Goal: Task Accomplishment & Management: Complete application form

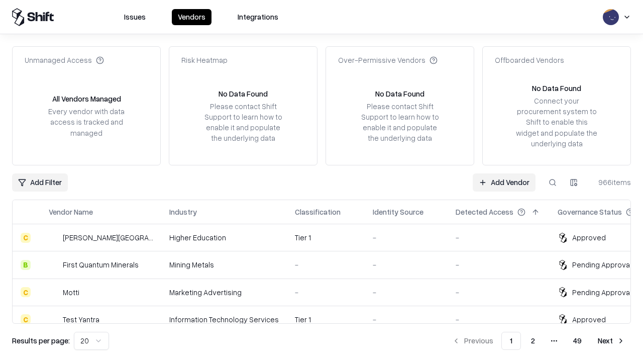
click at [504, 182] on link "Add Vendor" at bounding box center [504, 182] width 63 height 18
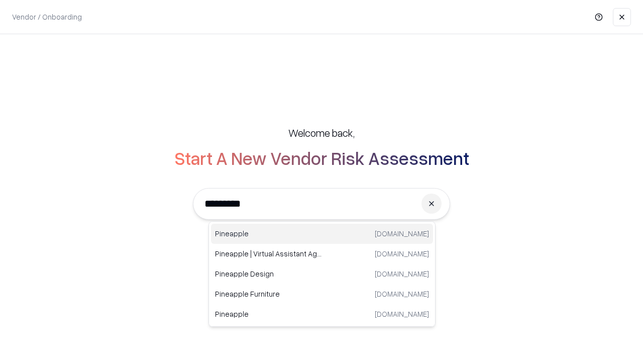
click at [322, 234] on div "Pineapple [DOMAIN_NAME]" at bounding box center [322, 234] width 222 height 20
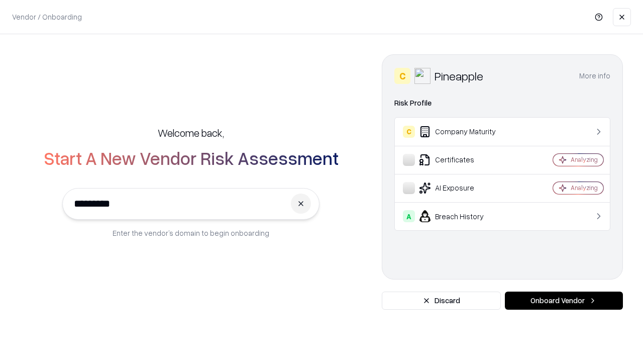
type input "*********"
click at [564, 300] on button "Onboard Vendor" at bounding box center [564, 300] width 118 height 18
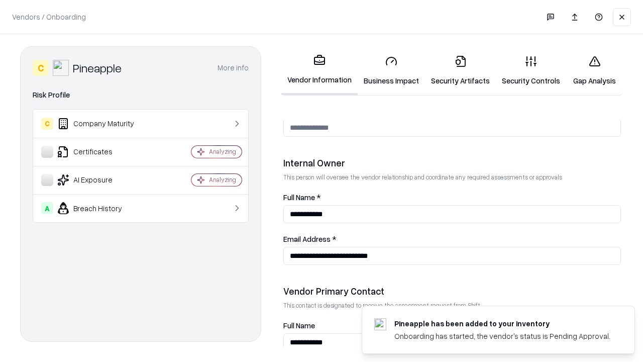
scroll to position [520, 0]
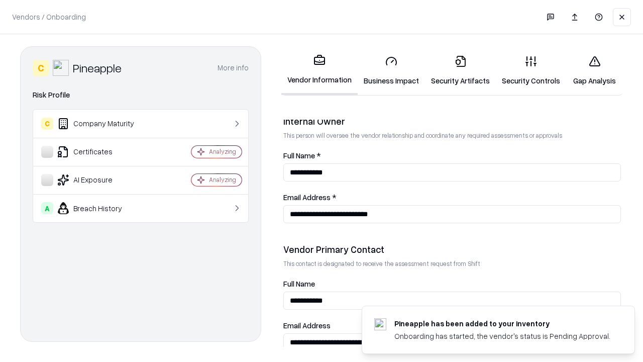
click at [391, 70] on link "Business Impact" at bounding box center [391, 70] width 67 height 47
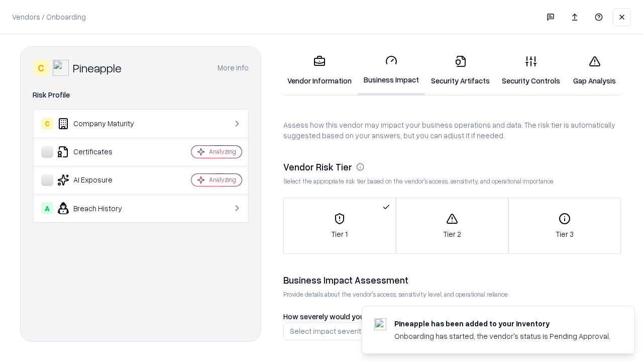
click at [460, 70] on link "Security Artifacts" at bounding box center [460, 70] width 71 height 47
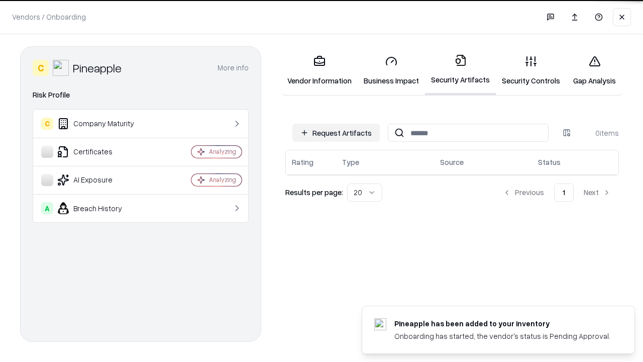
click at [336, 133] on button "Request Artifacts" at bounding box center [335, 133] width 87 height 18
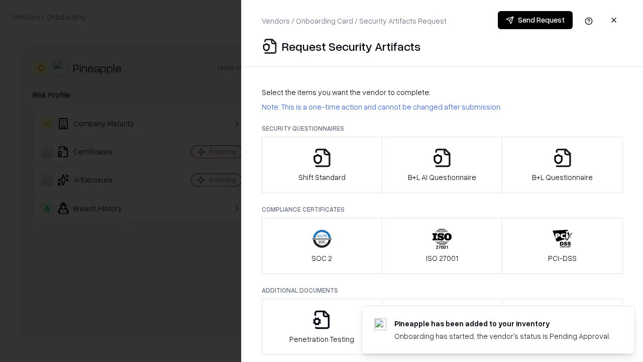
click at [322, 165] on icon "button" at bounding box center [322, 158] width 20 height 20
click at [535, 20] on button "Send Request" at bounding box center [535, 20] width 75 height 18
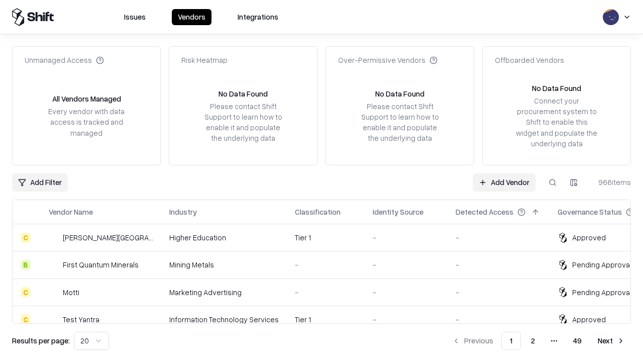
click at [553, 182] on button at bounding box center [553, 182] width 18 height 18
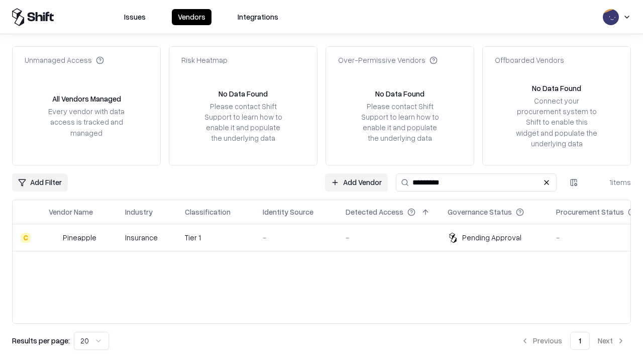
type input "*********"
click at [328, 237] on div "-" at bounding box center [296, 237] width 67 height 11
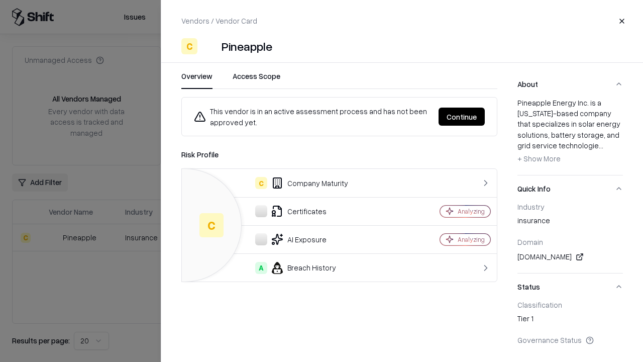
click at [462, 117] on button "Continue" at bounding box center [462, 117] width 46 height 18
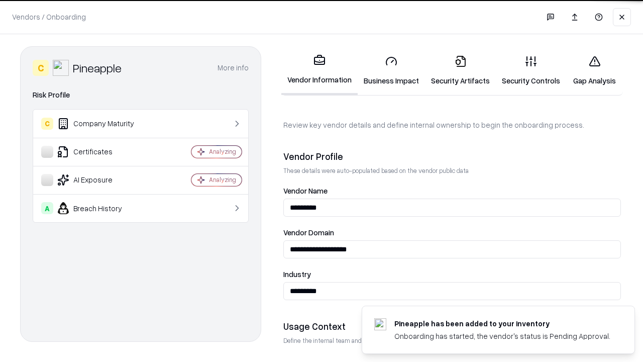
click at [460, 70] on link "Security Artifacts" at bounding box center [460, 70] width 71 height 47
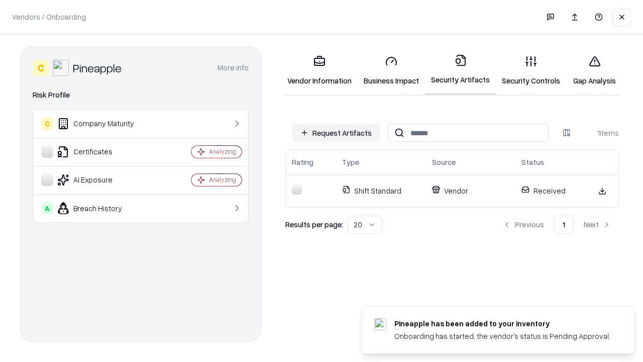
click at [531, 70] on link "Security Controls" at bounding box center [531, 70] width 70 height 47
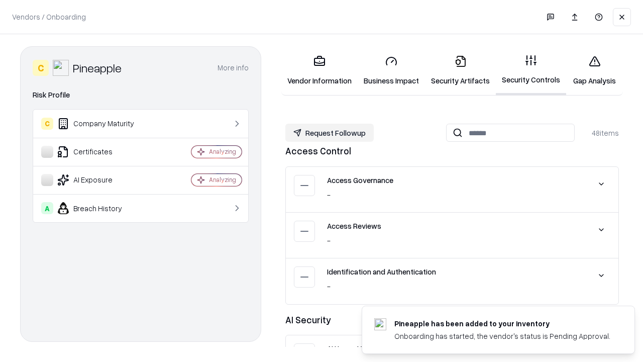
click at [330, 133] on button "Request Followup" at bounding box center [329, 133] width 88 height 18
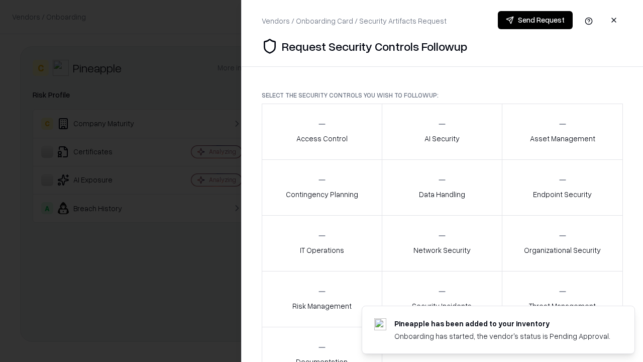
click at [322, 132] on div "Access Control" at bounding box center [321, 131] width 51 height 25
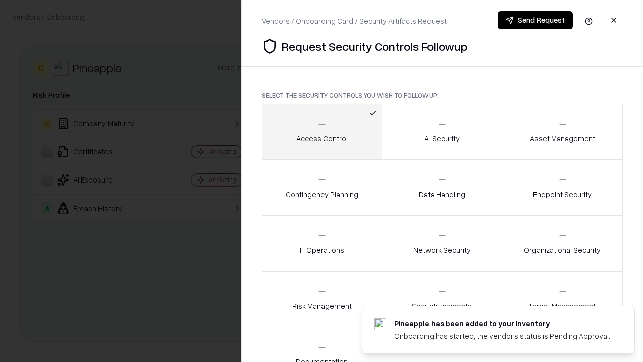
click at [535, 20] on button "Send Request" at bounding box center [535, 20] width 75 height 18
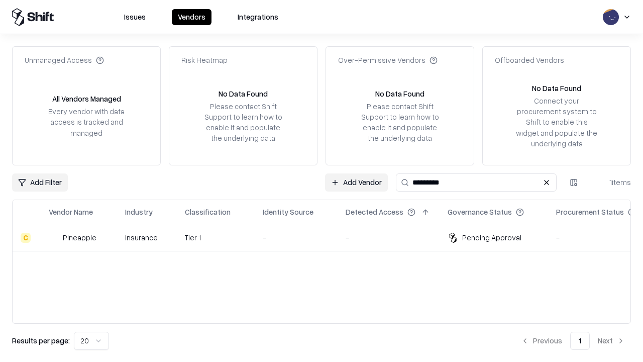
type input "*********"
click at [328, 237] on div "-" at bounding box center [296, 237] width 67 height 11
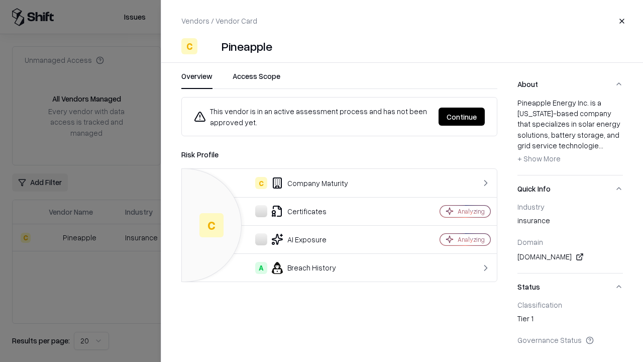
click at [462, 117] on button "Continue" at bounding box center [462, 117] width 46 height 18
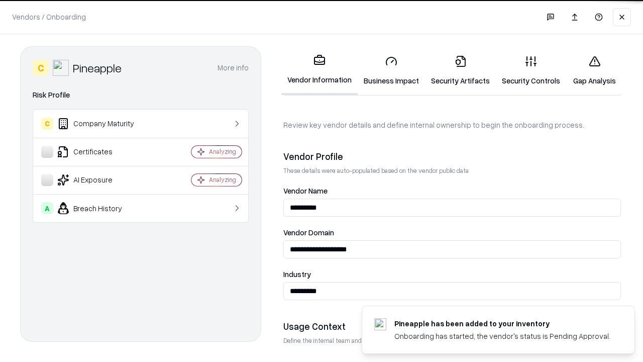
click at [594, 70] on link "Gap Analysis" at bounding box center [594, 70] width 57 height 47
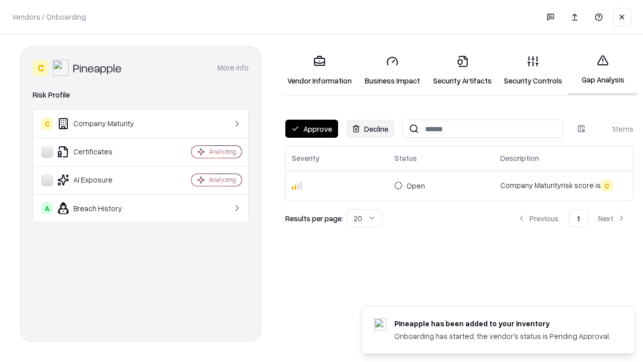
click at [311, 129] on button "Approve" at bounding box center [311, 129] width 53 height 18
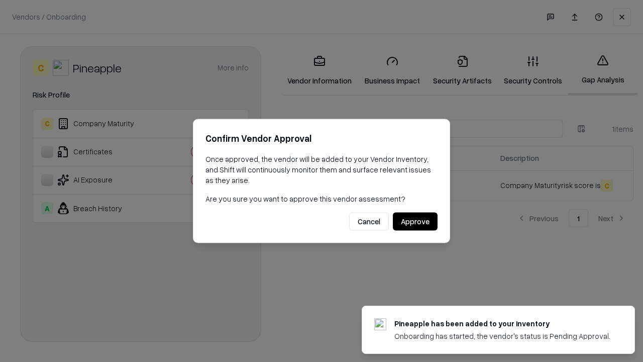
click at [415, 221] on button "Approve" at bounding box center [415, 222] width 45 height 18
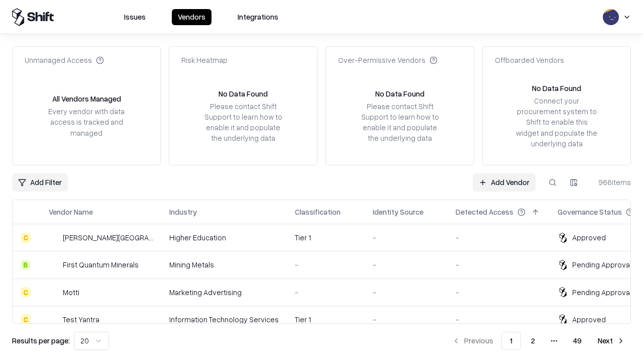
type input "*********"
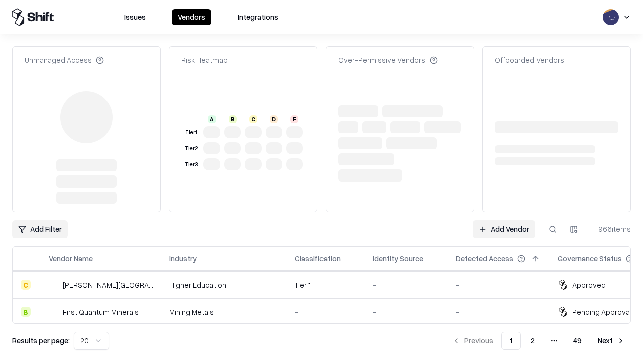
click at [504, 220] on link "Add Vendor" at bounding box center [504, 229] width 63 height 18
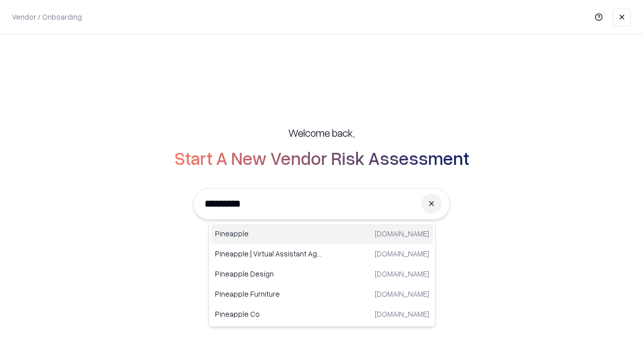
click at [322, 234] on div "Pineapple pineappleenergy.com" at bounding box center [322, 234] width 222 height 20
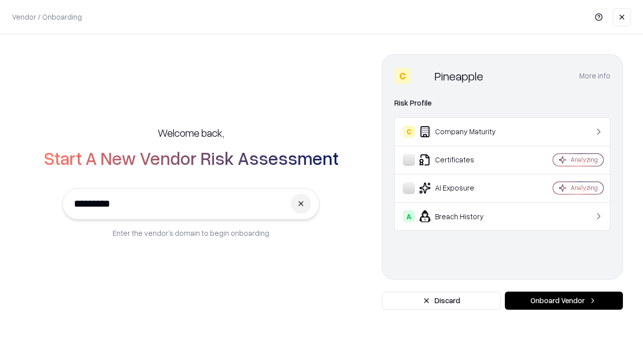
type input "*********"
click at [564, 300] on button "Onboard Vendor" at bounding box center [564, 300] width 118 height 18
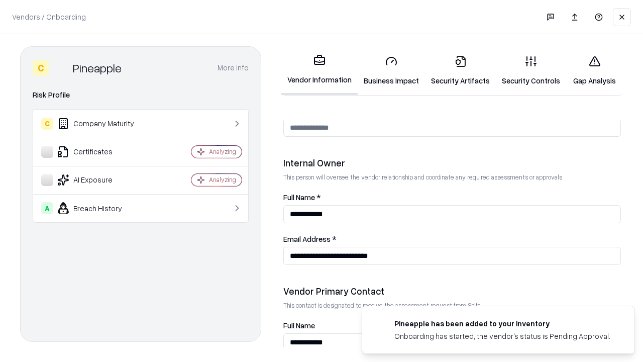
scroll to position [520, 0]
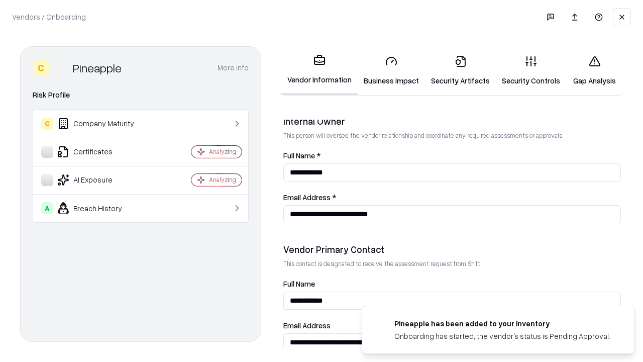
click at [594, 70] on link "Gap Analysis" at bounding box center [594, 70] width 57 height 47
